Goal: Information Seeking & Learning: Learn about a topic

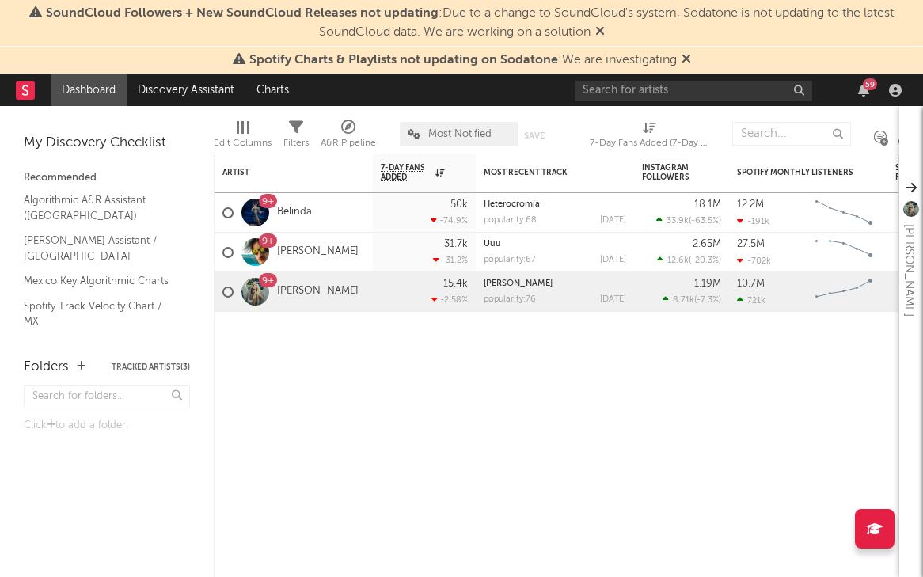
click at [602, 28] on icon at bounding box center [599, 31] width 9 height 13
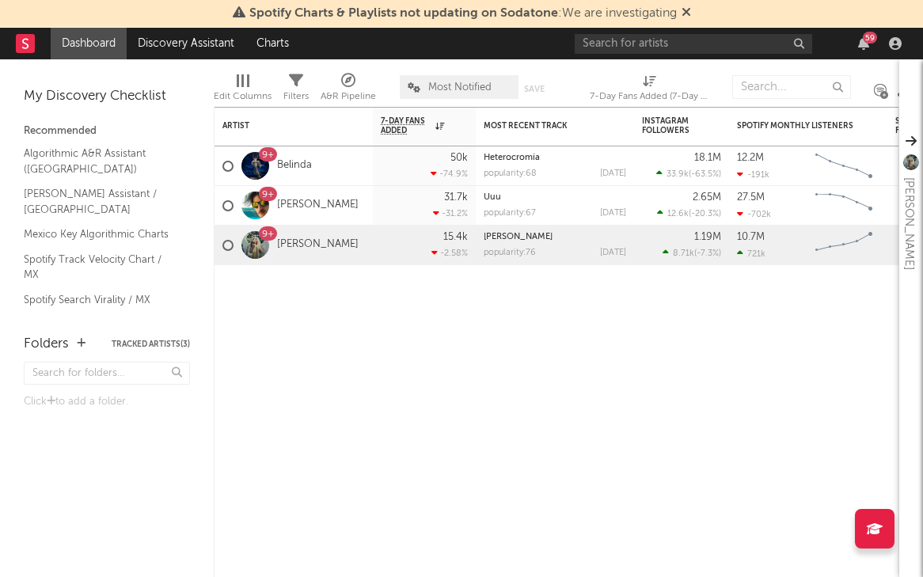
click at [688, 9] on icon at bounding box center [686, 12] width 9 height 13
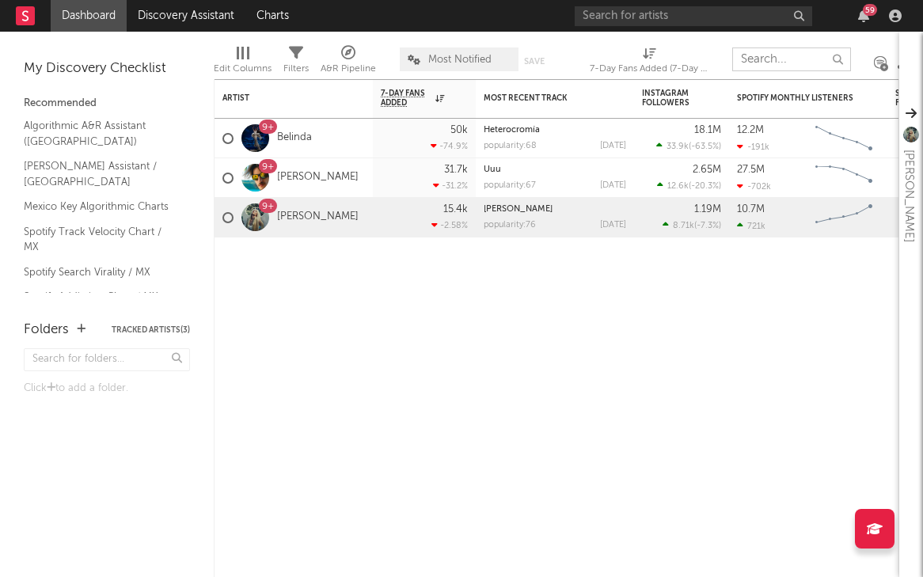
click at [767, 62] on input "text" at bounding box center [791, 59] width 119 height 24
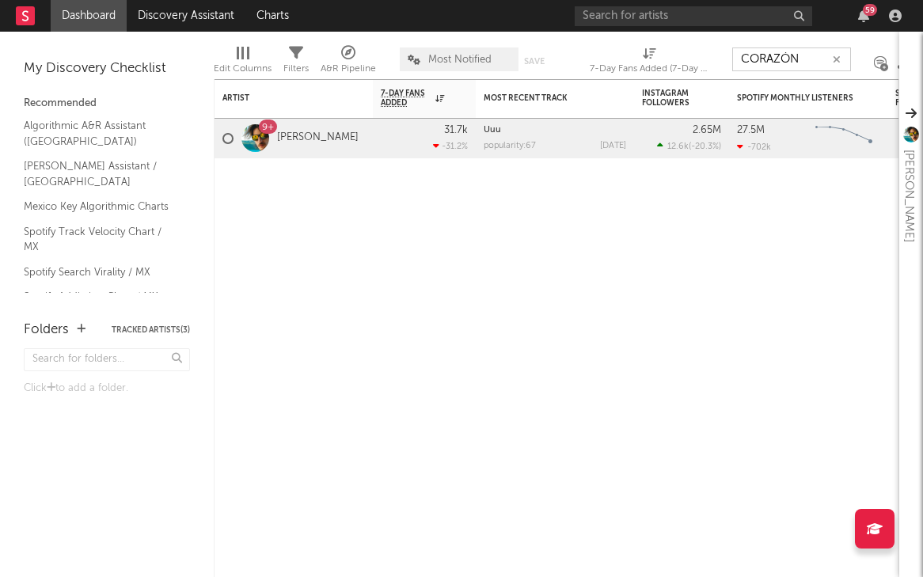
type input "CORAZÓN"
click at [807, 55] on input "CORAZÓN" at bounding box center [791, 59] width 119 height 24
click at [325, 138] on link "[PERSON_NAME]" at bounding box center [318, 137] width 82 height 13
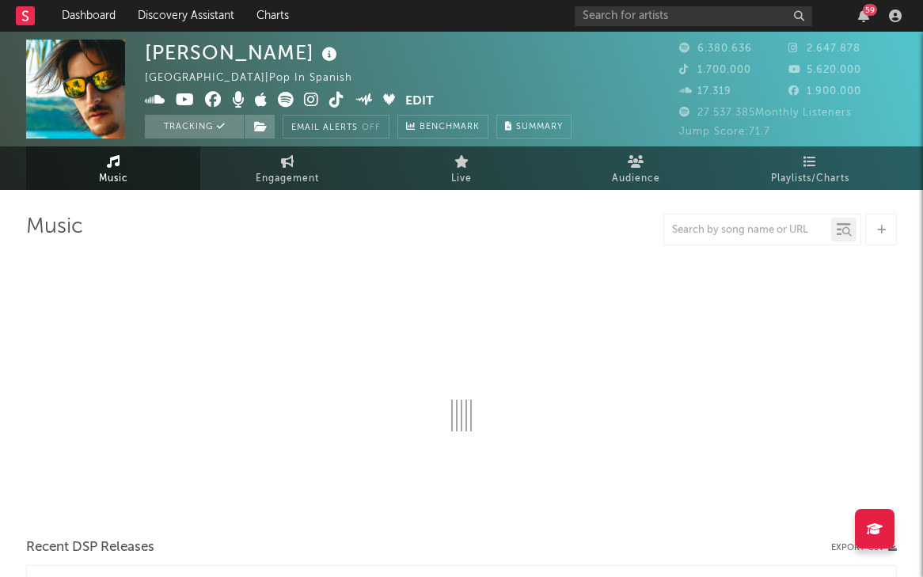
select select "6m"
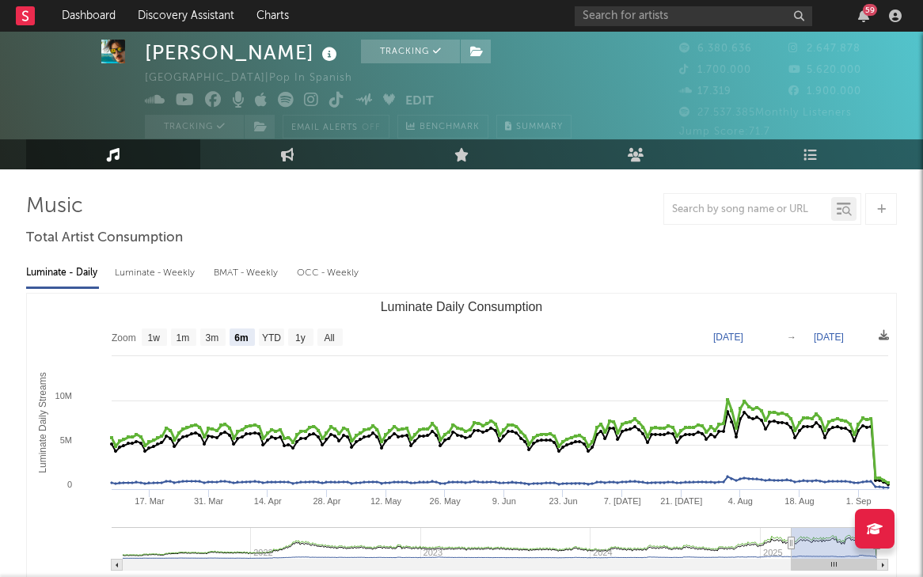
scroll to position [38, 0]
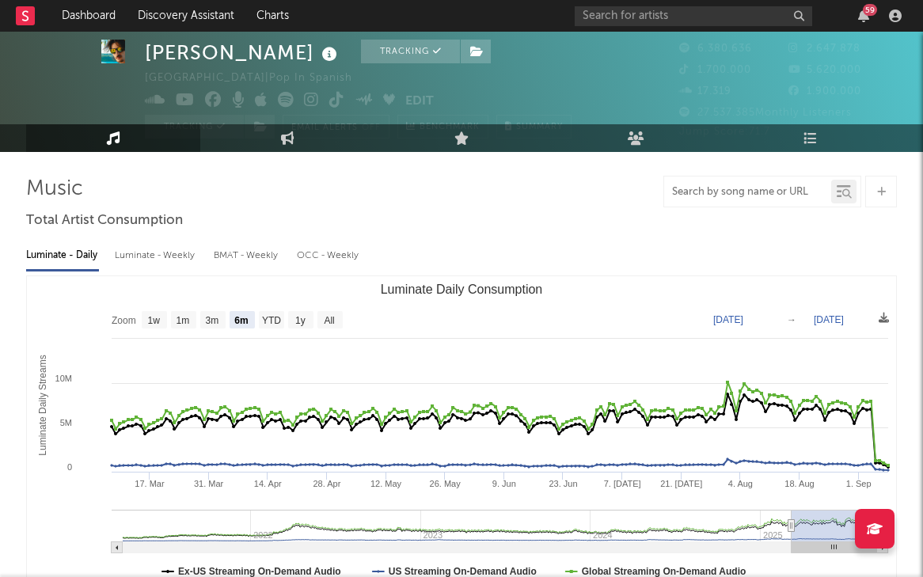
click at [704, 196] on input "text" at bounding box center [747, 192] width 167 height 13
type input "corazón"
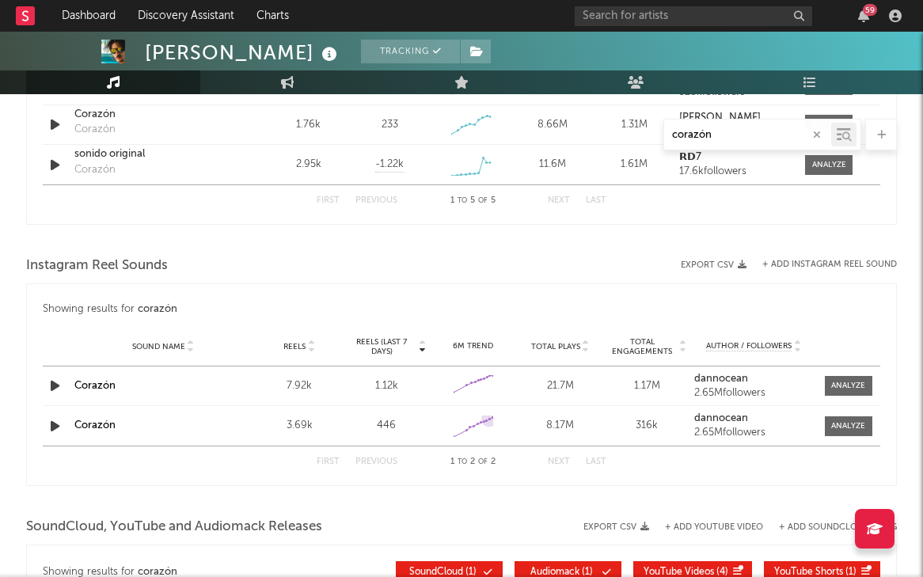
scroll to position [1053, 0]
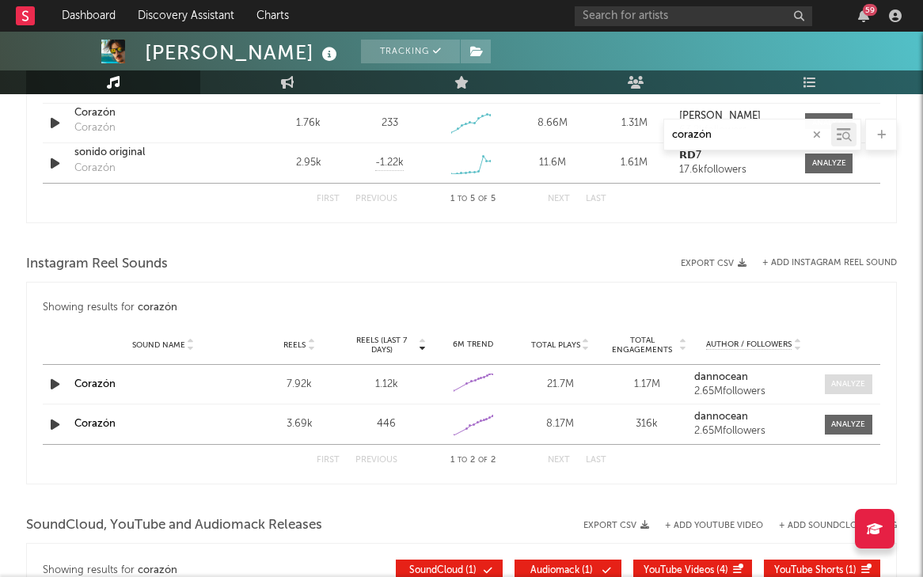
click at [851, 388] on div at bounding box center [848, 384] width 34 height 12
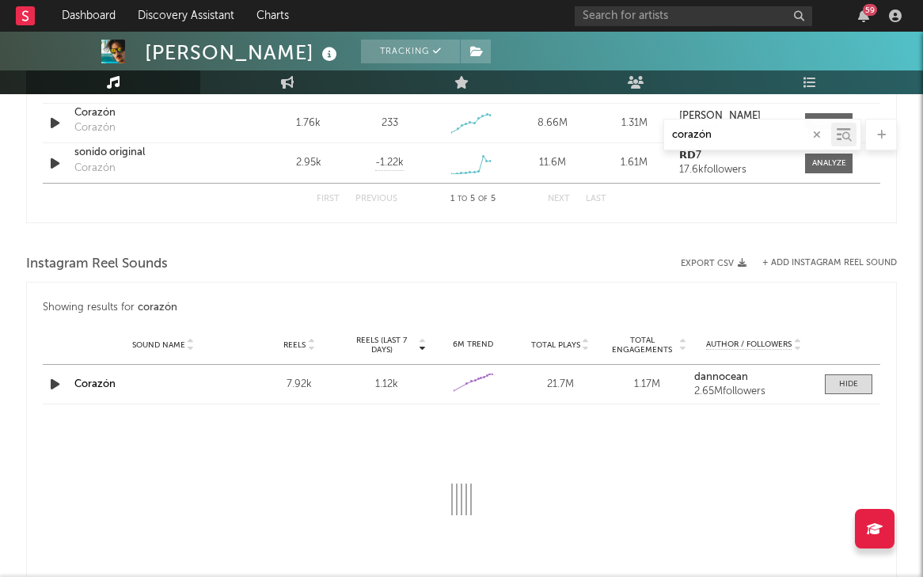
select select "1w"
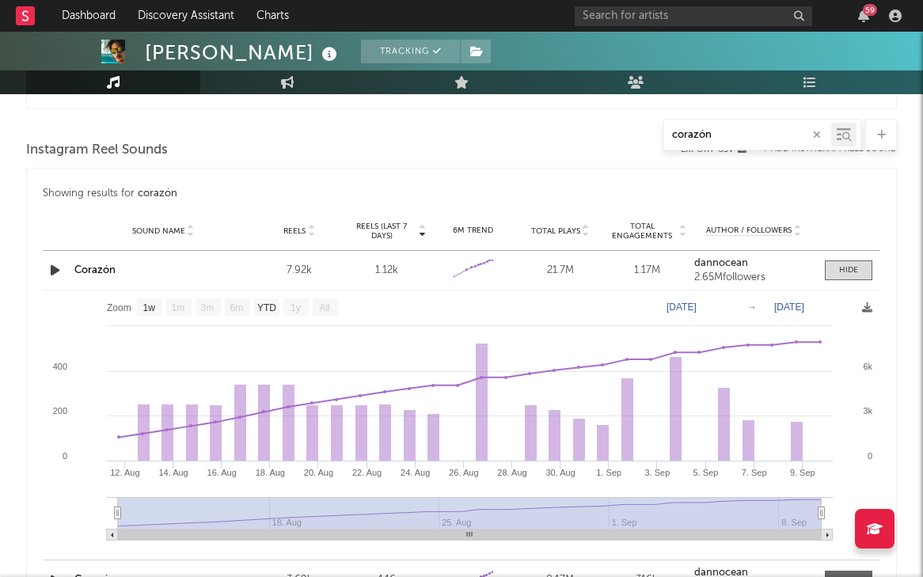
scroll to position [1171, 0]
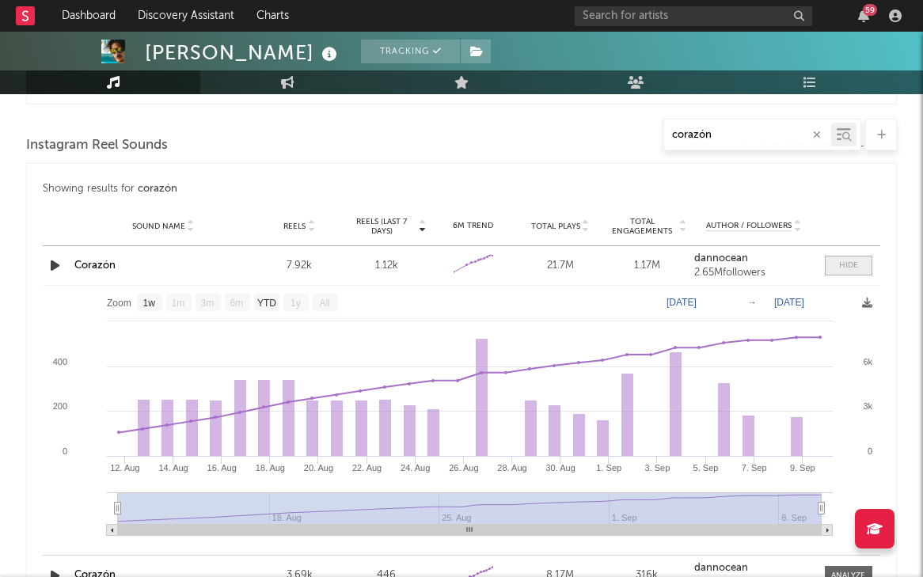
click at [859, 267] on span at bounding box center [848, 266] width 47 height 20
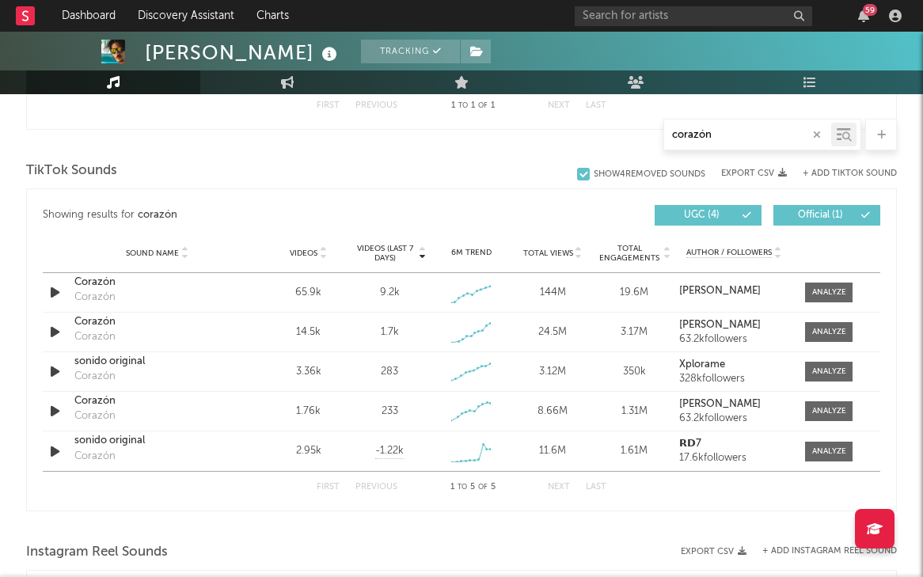
scroll to position [766, 0]
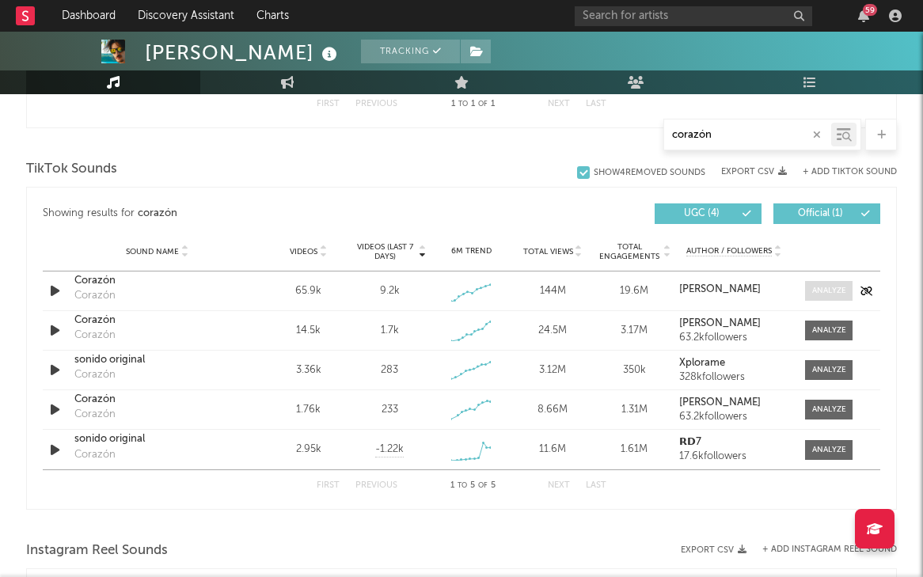
click at [818, 294] on div at bounding box center [829, 291] width 34 height 12
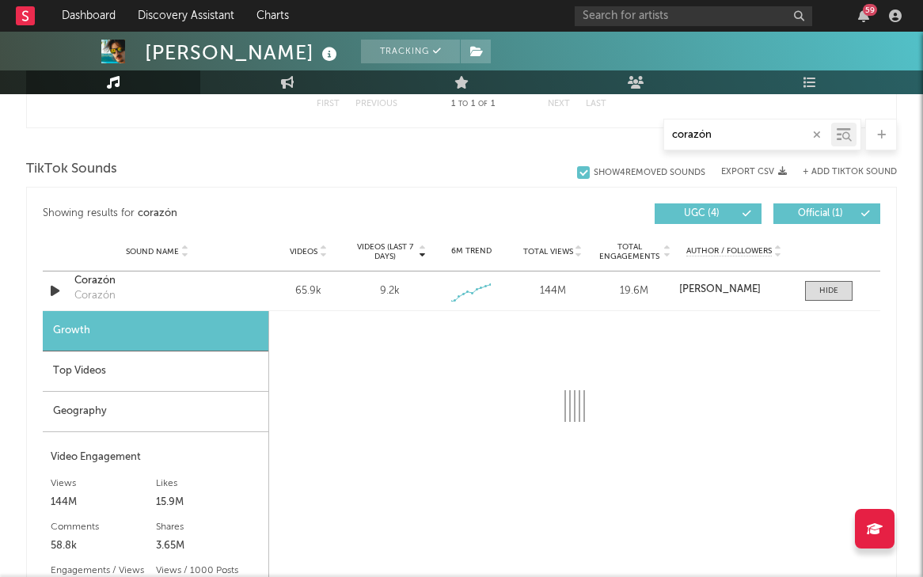
select select "1w"
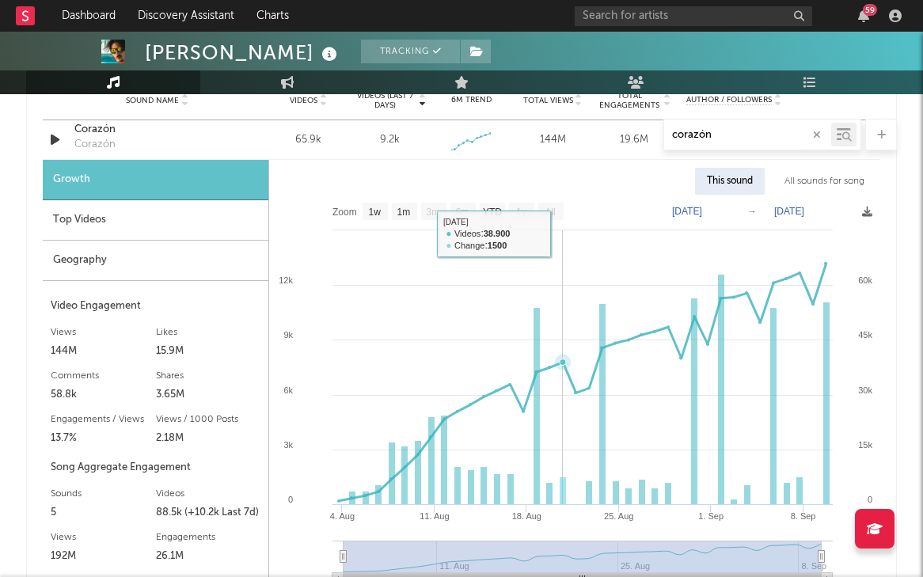
scroll to position [932, 0]
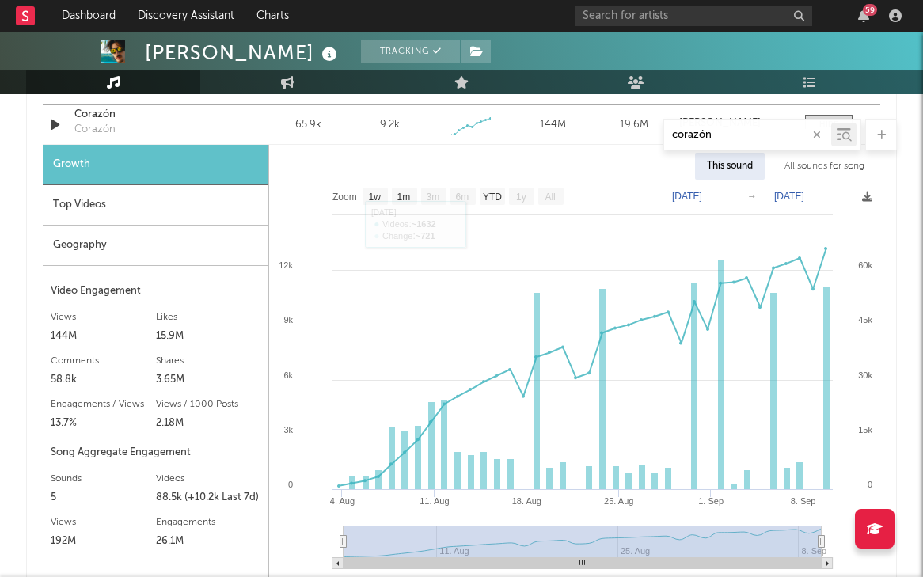
click at [105, 244] on div "Geography" at bounding box center [156, 246] width 226 height 40
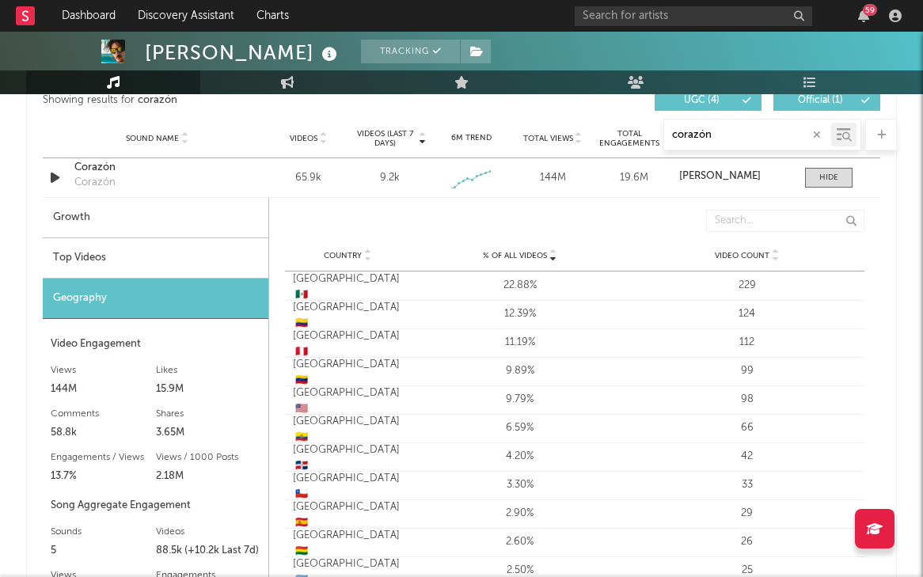
scroll to position [784, 0]
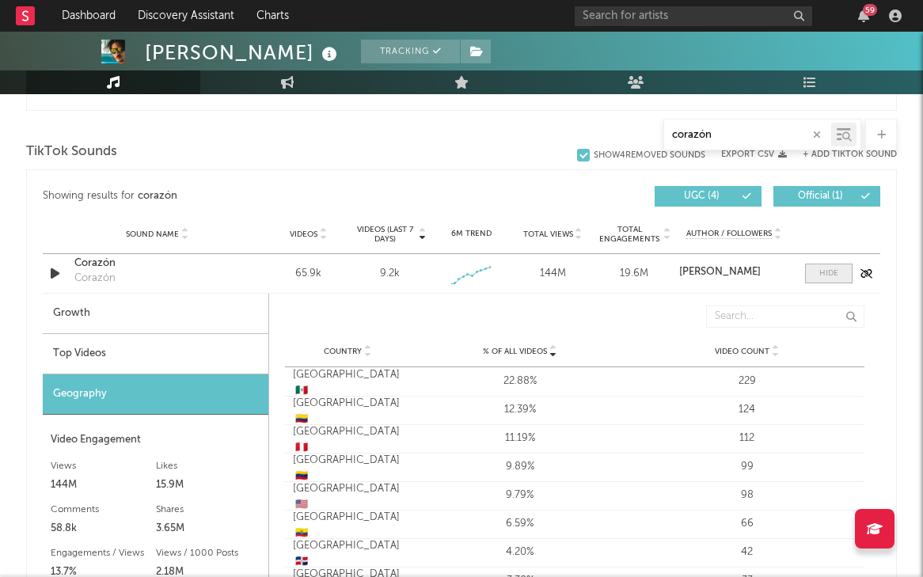
click at [834, 272] on div at bounding box center [828, 274] width 19 height 12
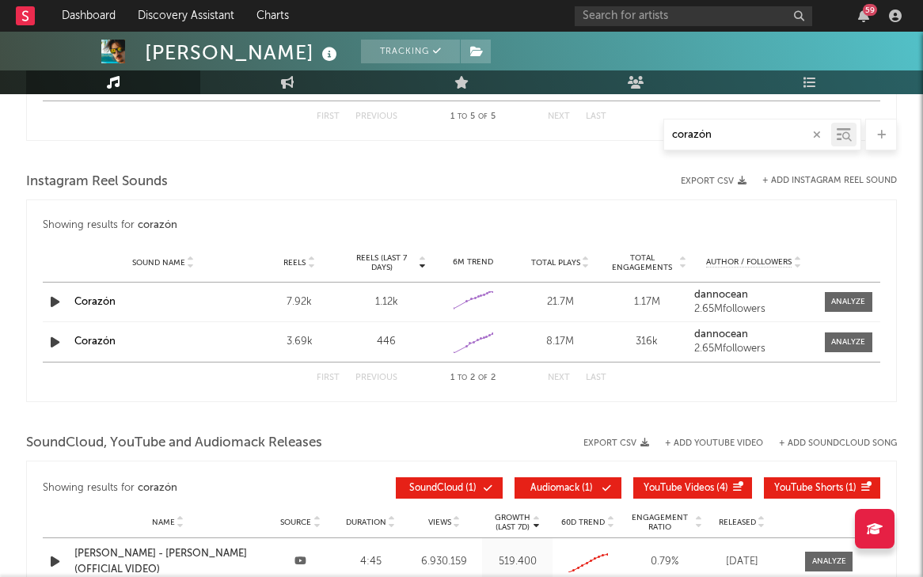
scroll to position [1141, 0]
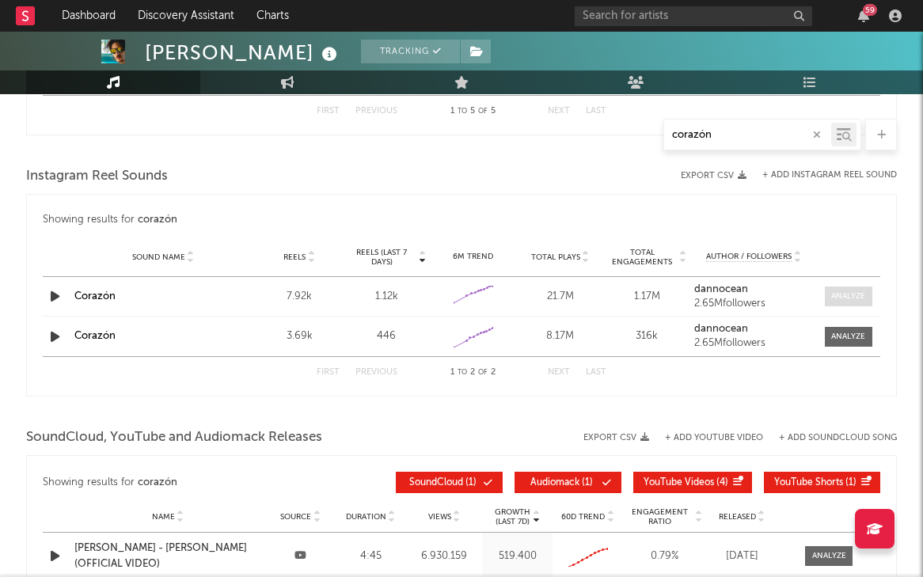
click at [853, 295] on div at bounding box center [848, 296] width 34 height 12
select select "1w"
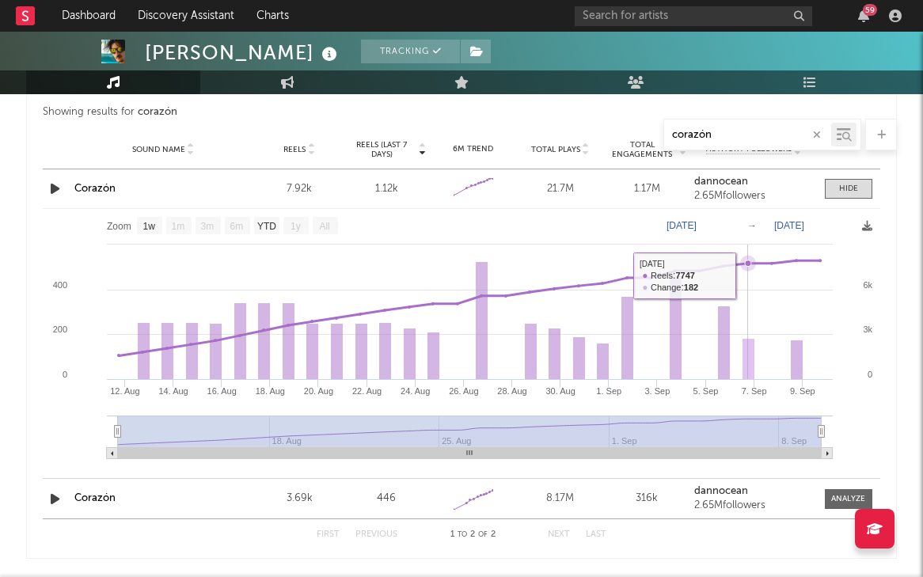
scroll to position [1230, 0]
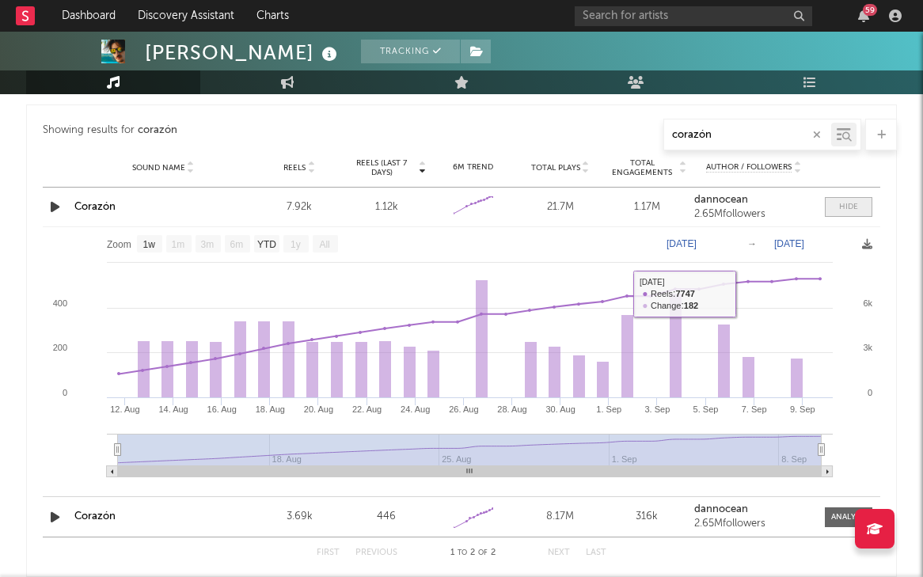
click at [846, 210] on div at bounding box center [848, 207] width 19 height 12
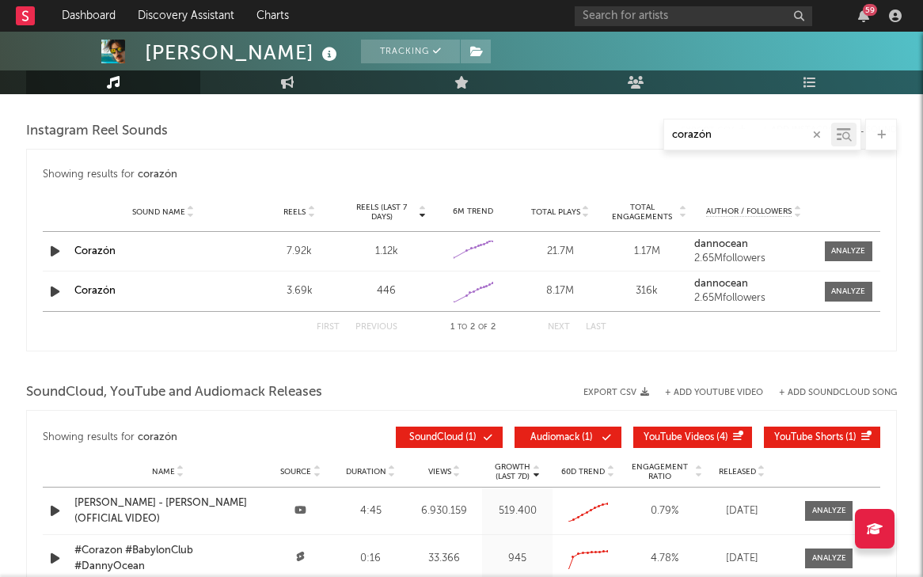
scroll to position [1165, 0]
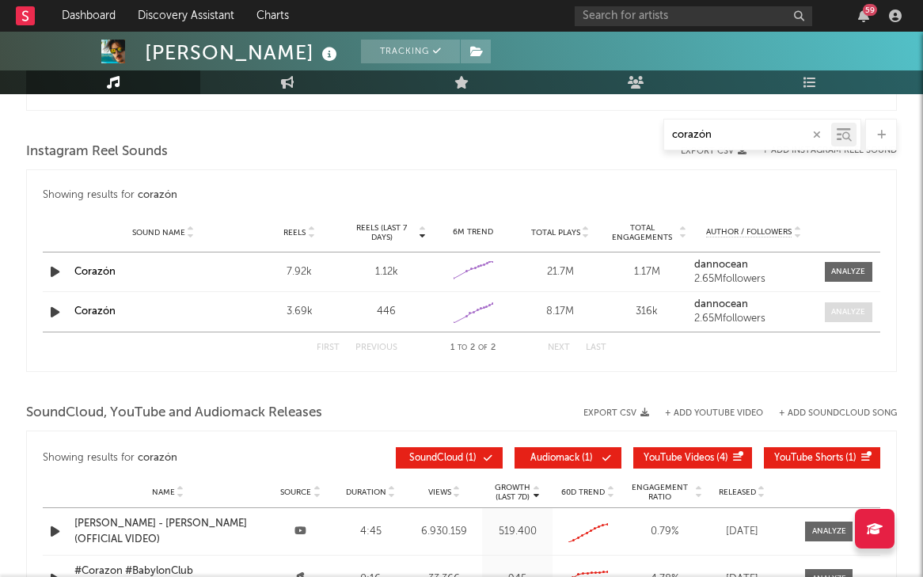
click at [843, 311] on div at bounding box center [848, 312] width 34 height 12
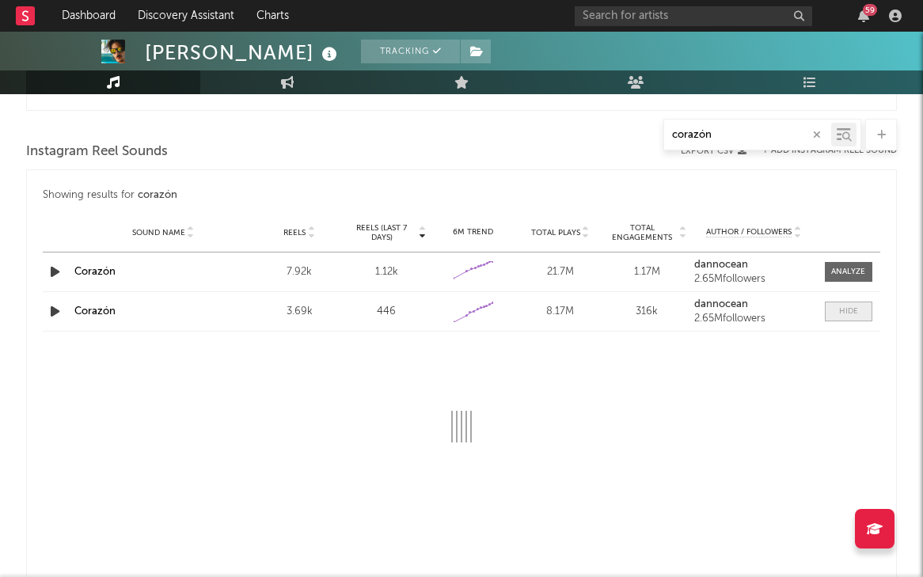
select select "1w"
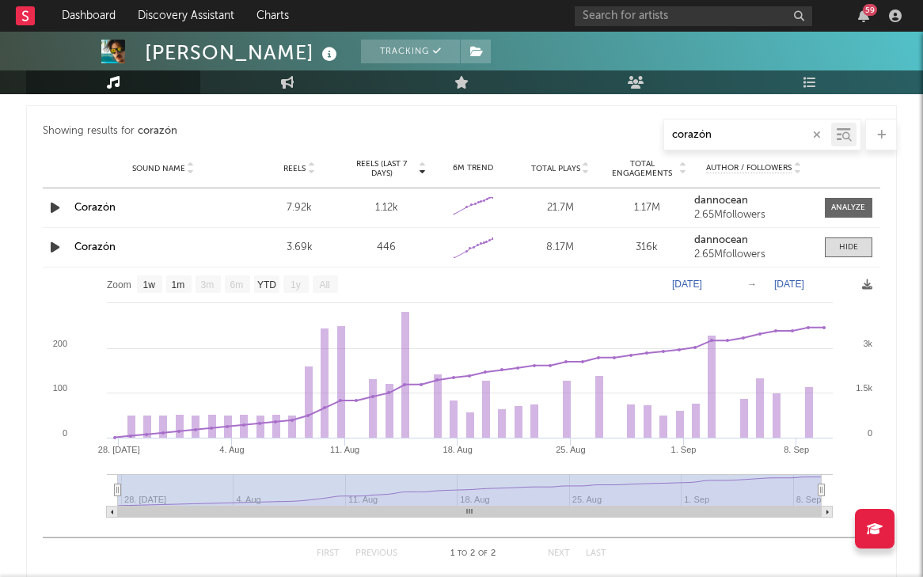
scroll to position [1231, 0]
click at [849, 240] on div at bounding box center [848, 246] width 19 height 12
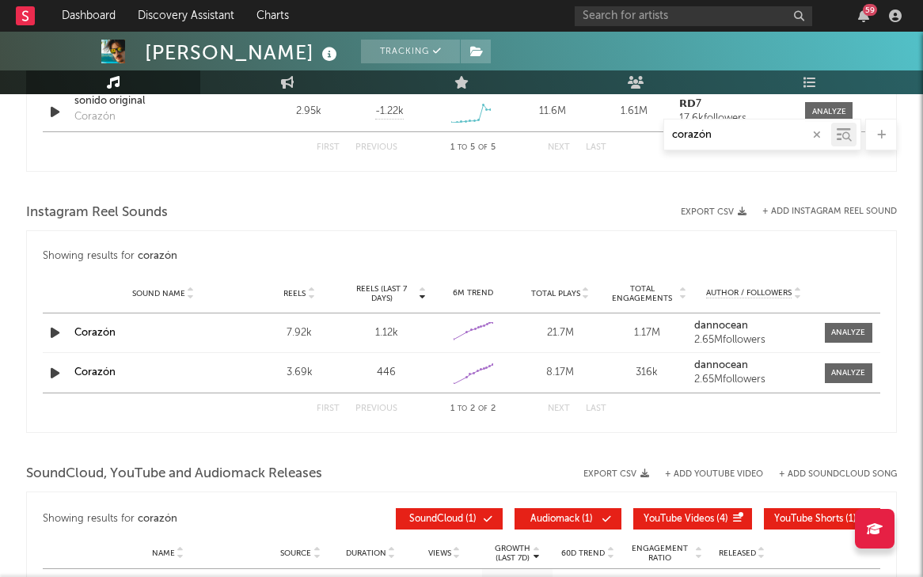
scroll to position [1111, 0]
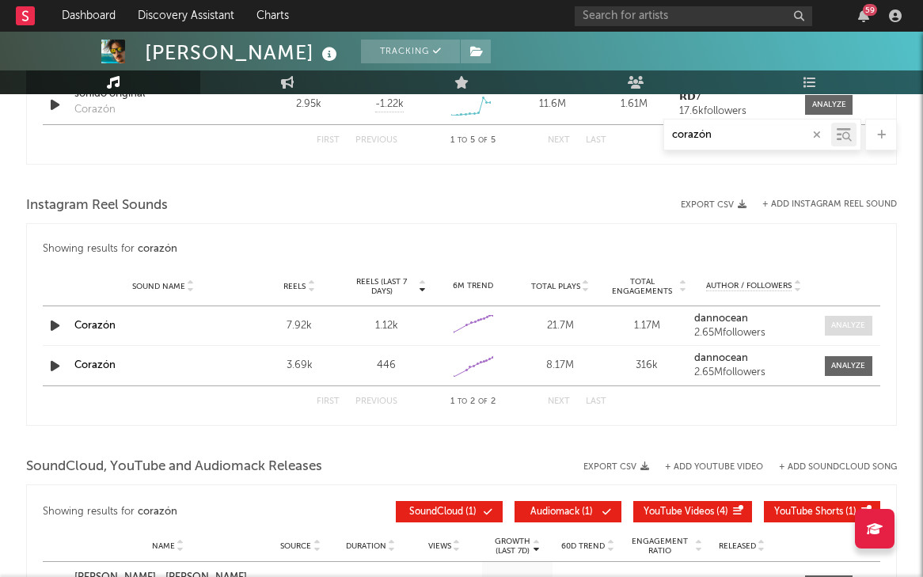
click at [845, 326] on div at bounding box center [848, 326] width 34 height 12
select select "1w"
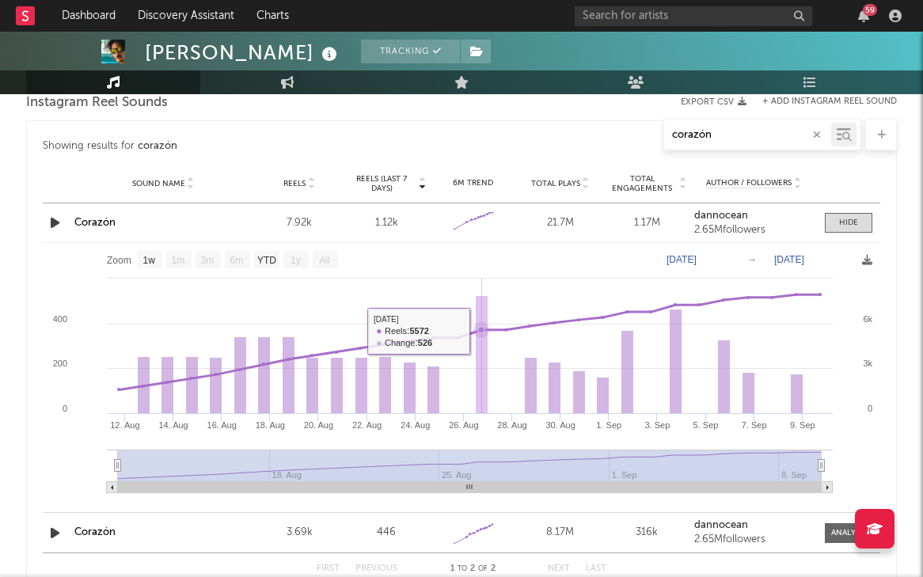
scroll to position [1215, 0]
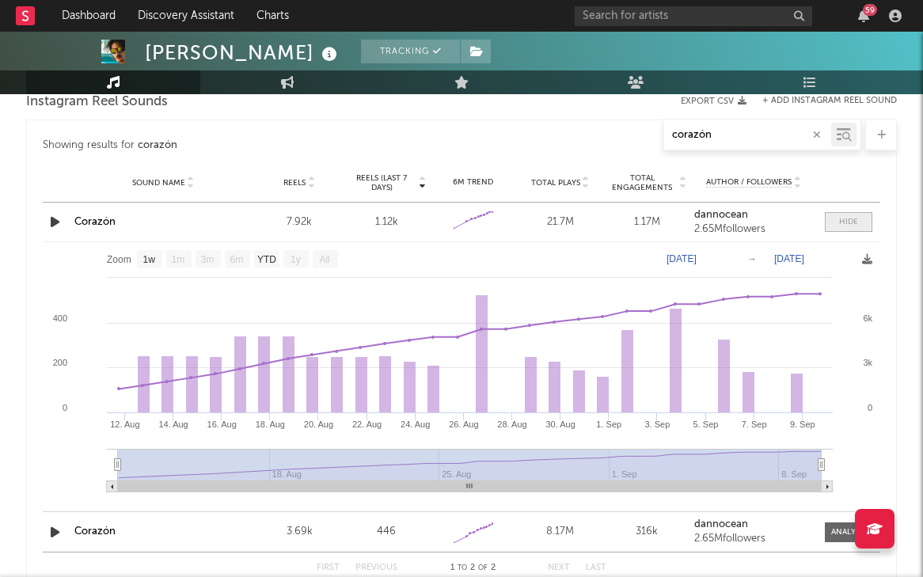
click at [848, 219] on div at bounding box center [848, 222] width 19 height 12
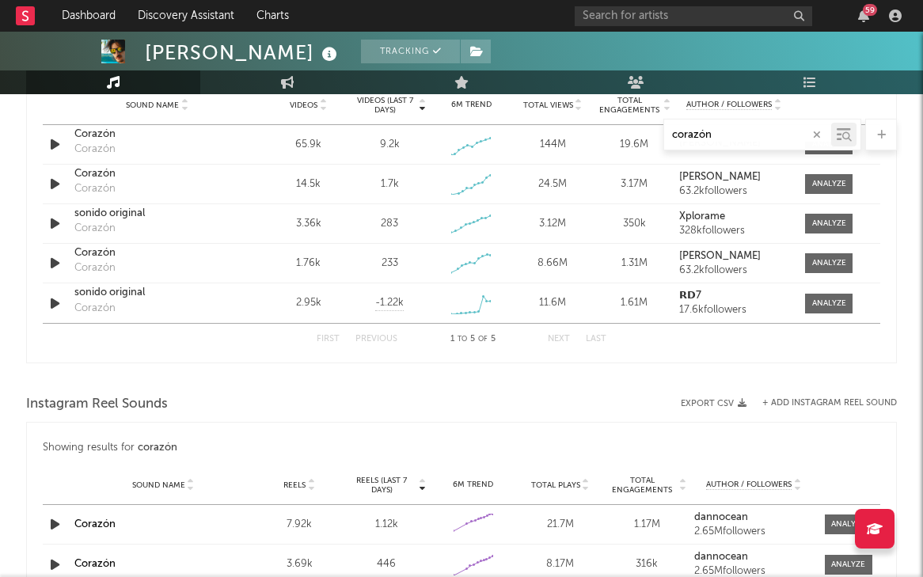
scroll to position [845, 0]
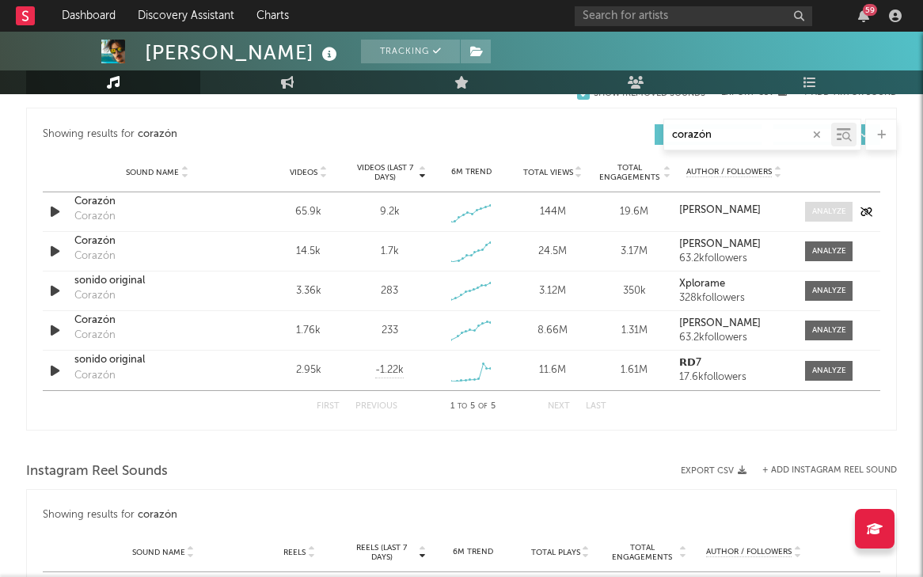
click at [813, 215] on div at bounding box center [829, 212] width 34 height 12
select select "1w"
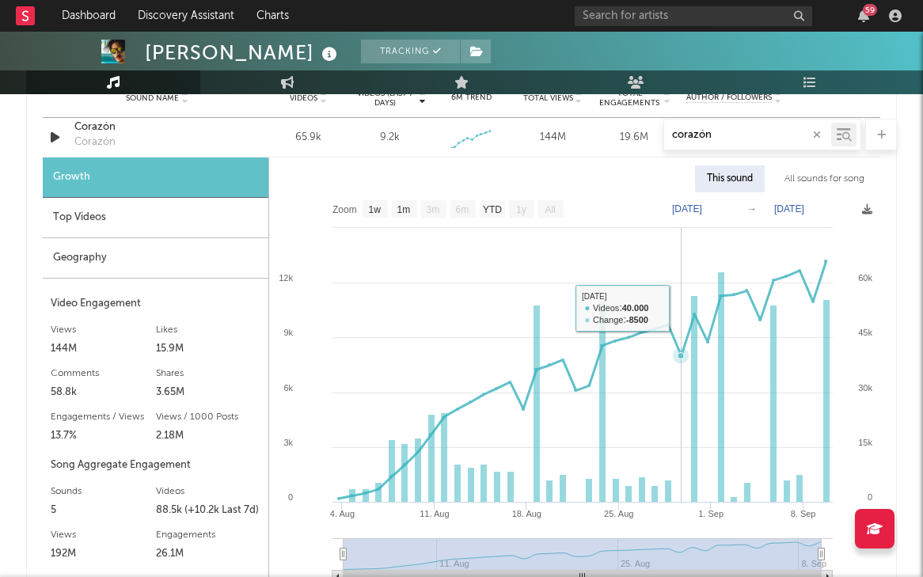
scroll to position [921, 0]
